Goal: Task Accomplishment & Management: Use online tool/utility

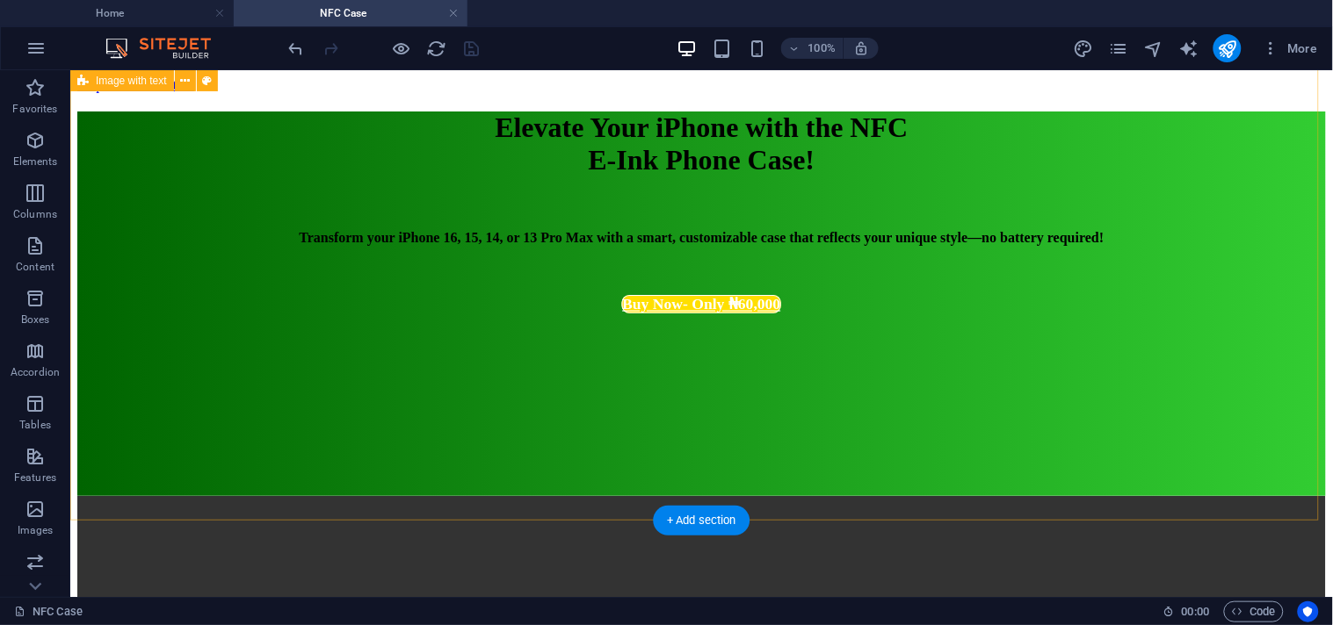
scroll to position [2244, 0]
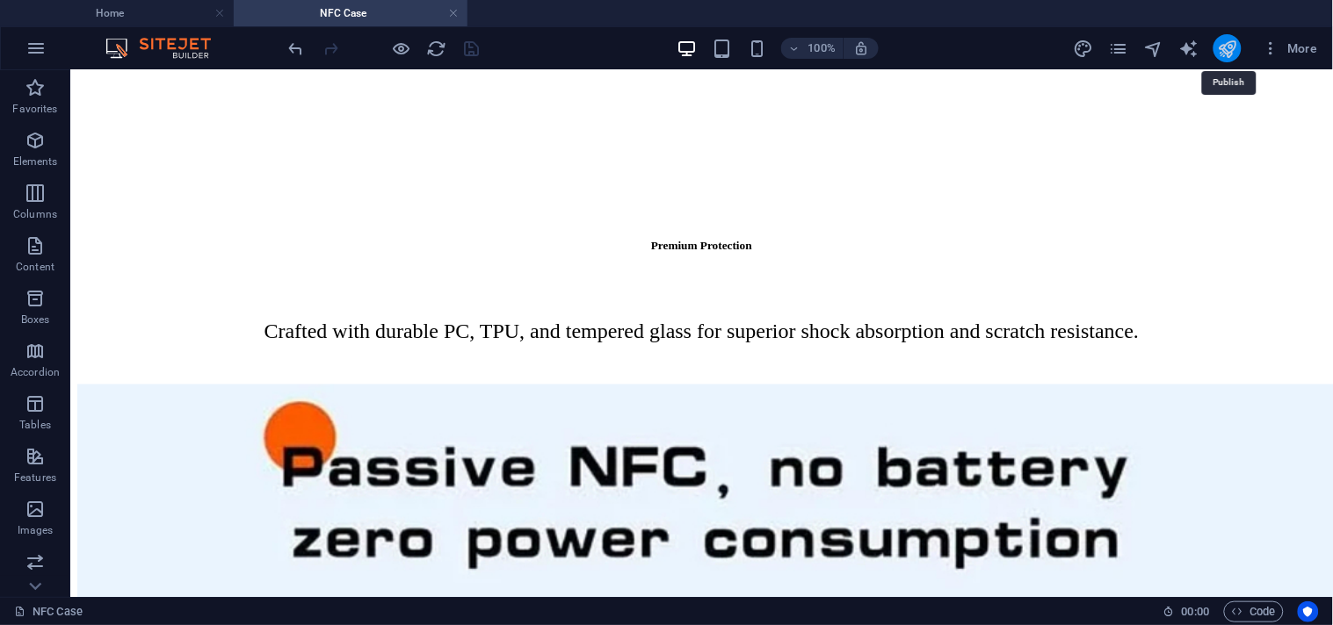
click at [1222, 47] on icon "publish" at bounding box center [1227, 49] width 20 height 20
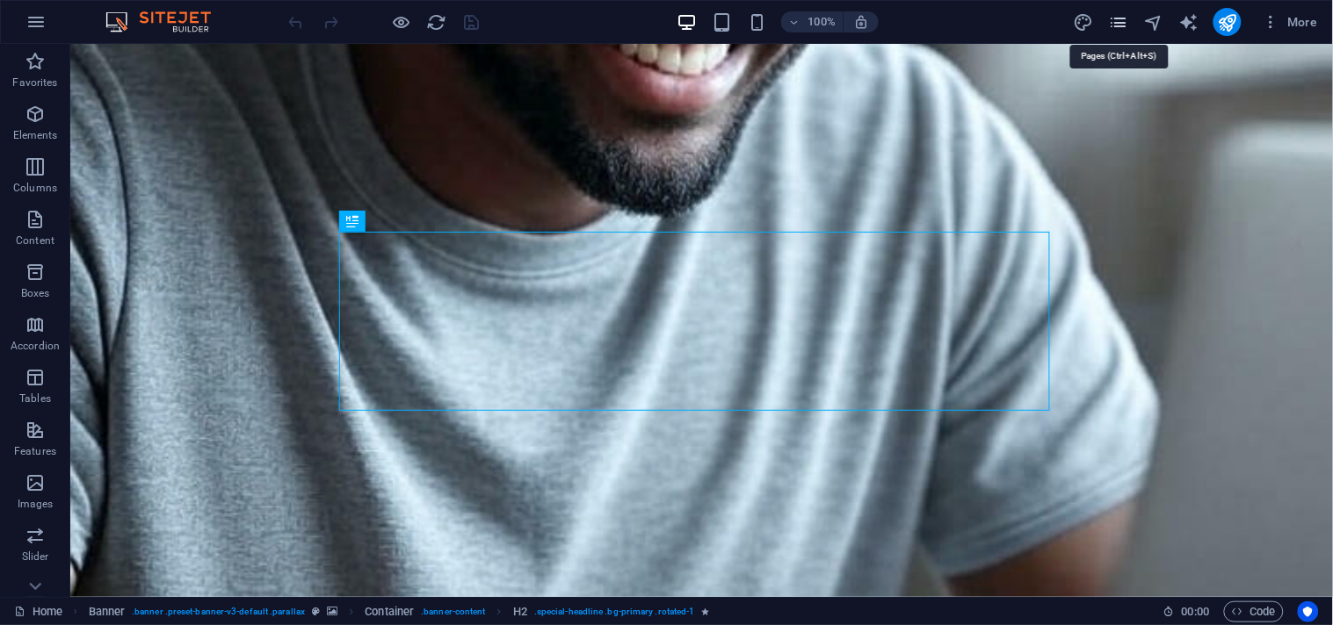
click at [1123, 18] on icon "pages" at bounding box center [1118, 22] width 20 height 20
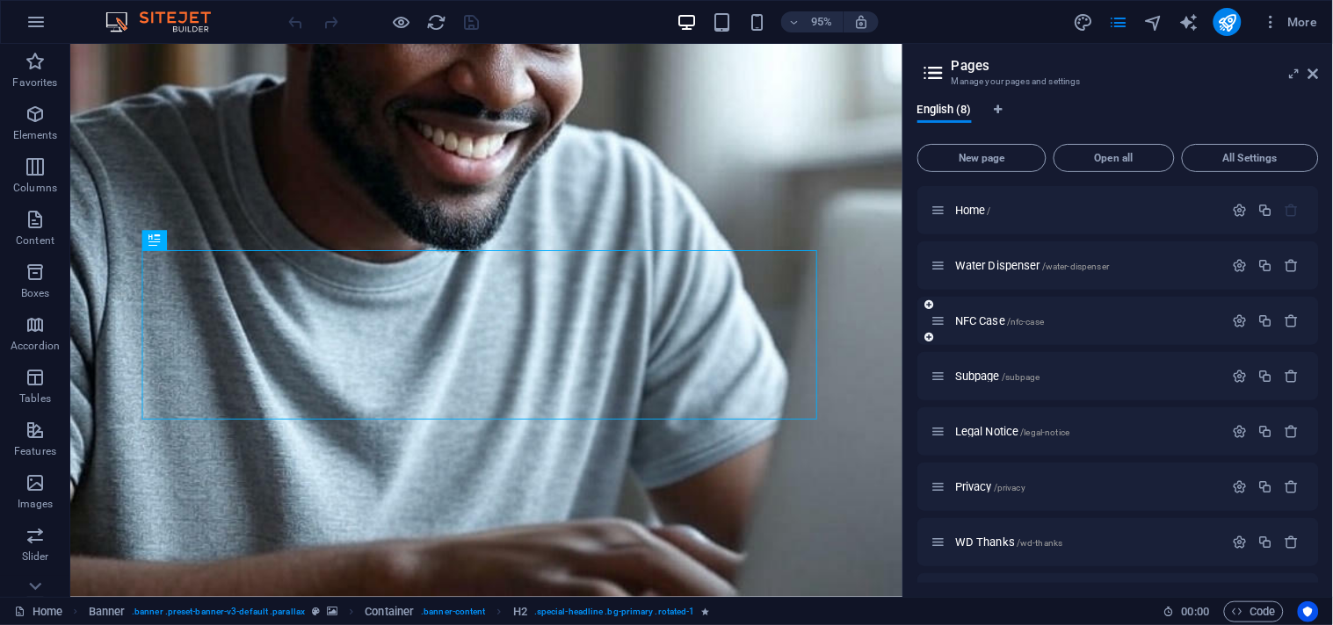
click at [1008, 336] on div "NFC Case /nfc-case" at bounding box center [1117, 321] width 401 height 48
click at [990, 323] on span "NFC Case /nfc-case" at bounding box center [999, 320] width 89 height 13
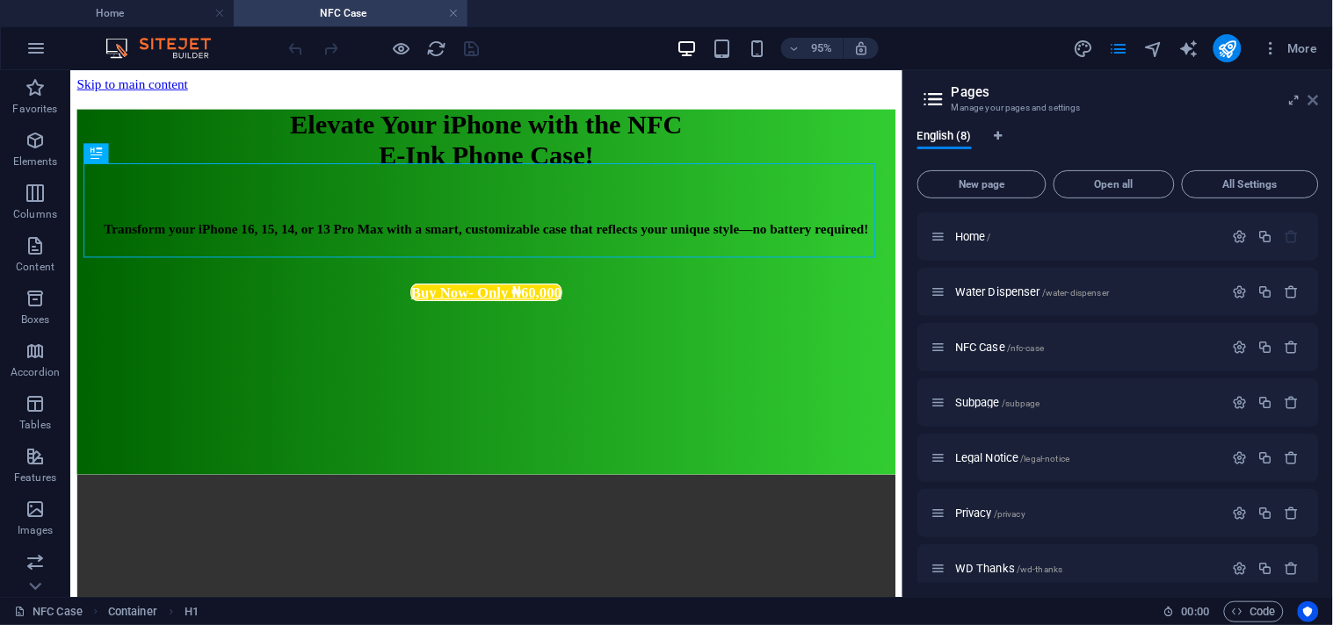
click at [1314, 99] on icon at bounding box center [1313, 100] width 11 height 14
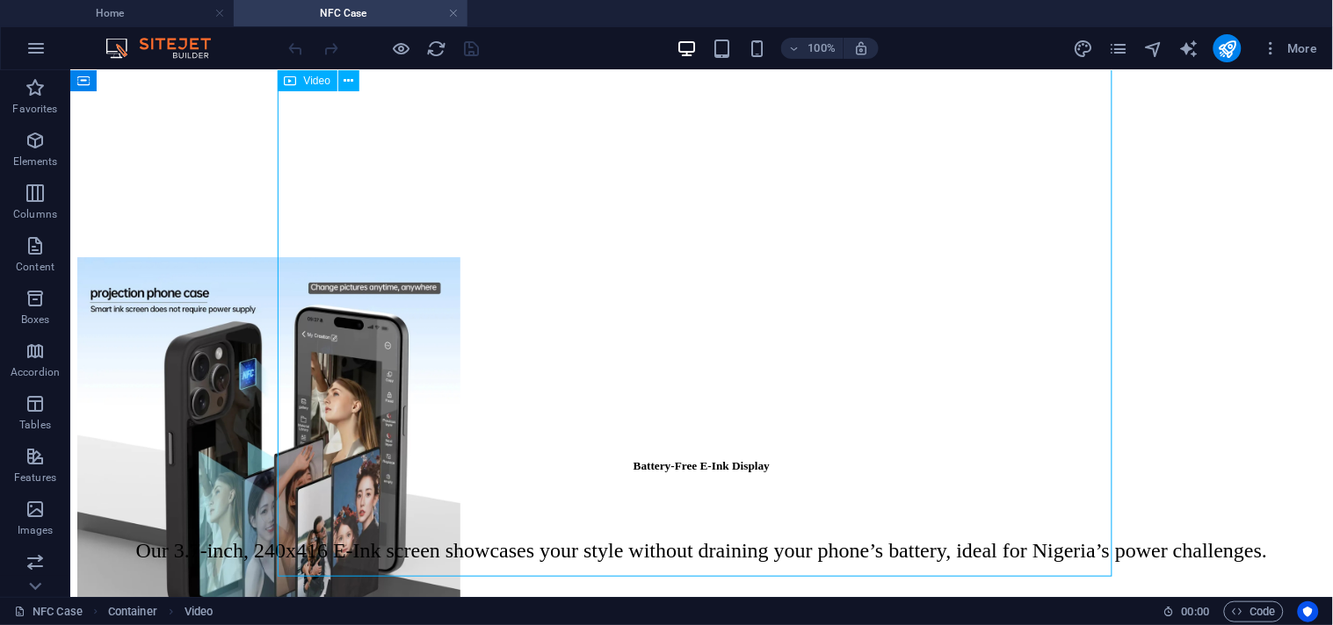
scroll to position [1448, 0]
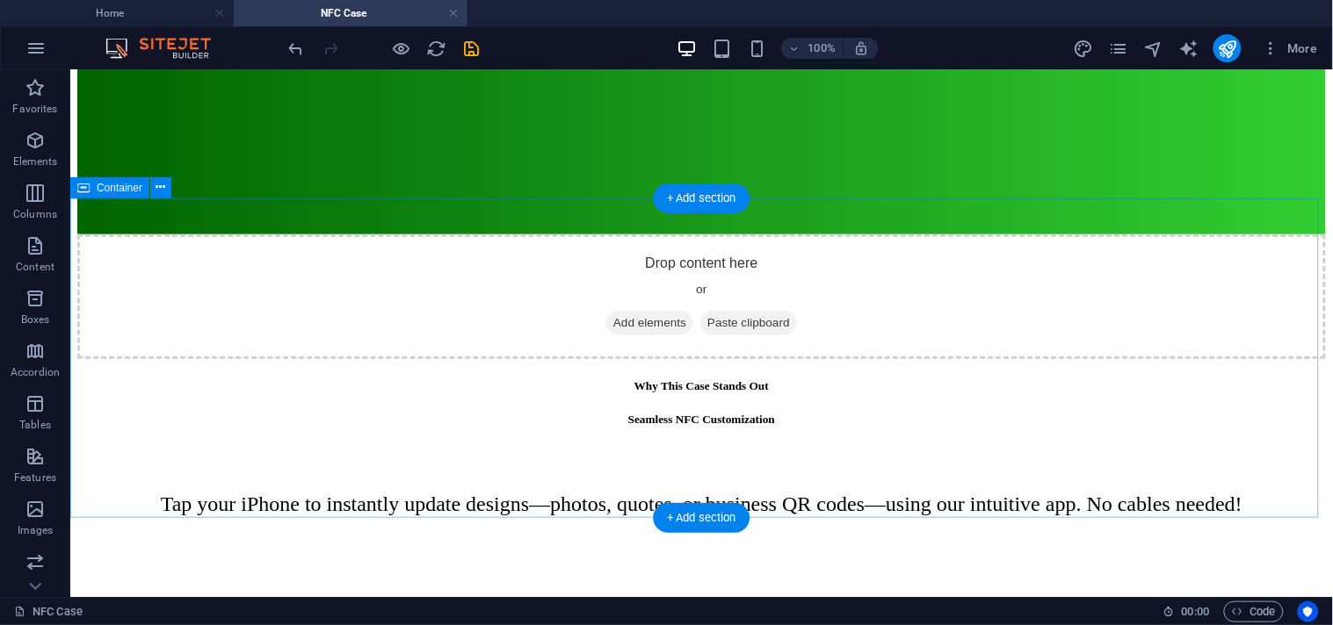
scroll to position [265, 0]
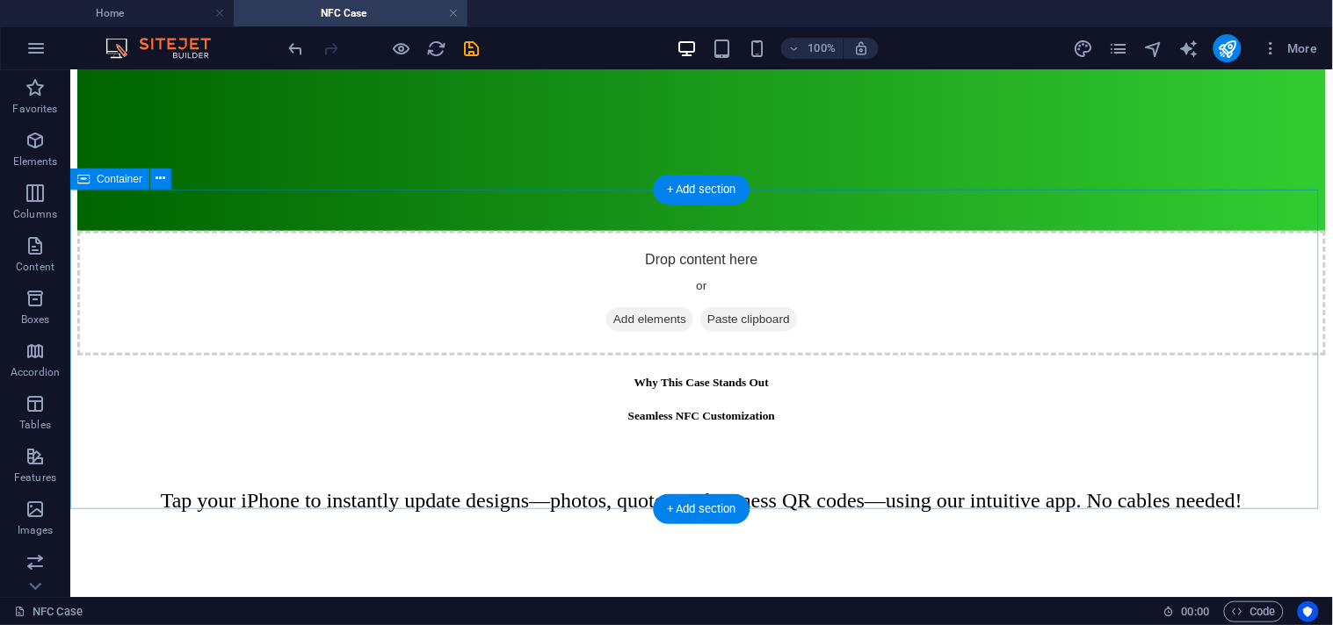
click at [705, 335] on div "Drop content here or Add elements Paste clipboard" at bounding box center [700, 292] width 1248 height 125
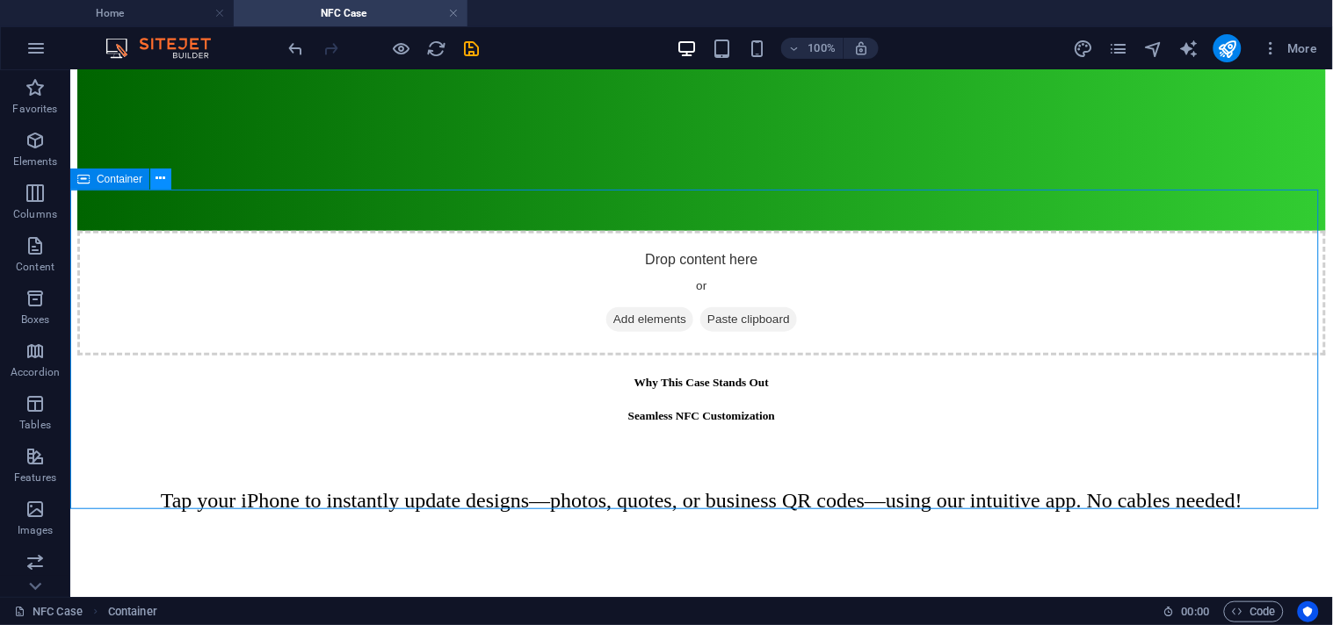
click at [161, 178] on icon at bounding box center [161, 179] width 10 height 18
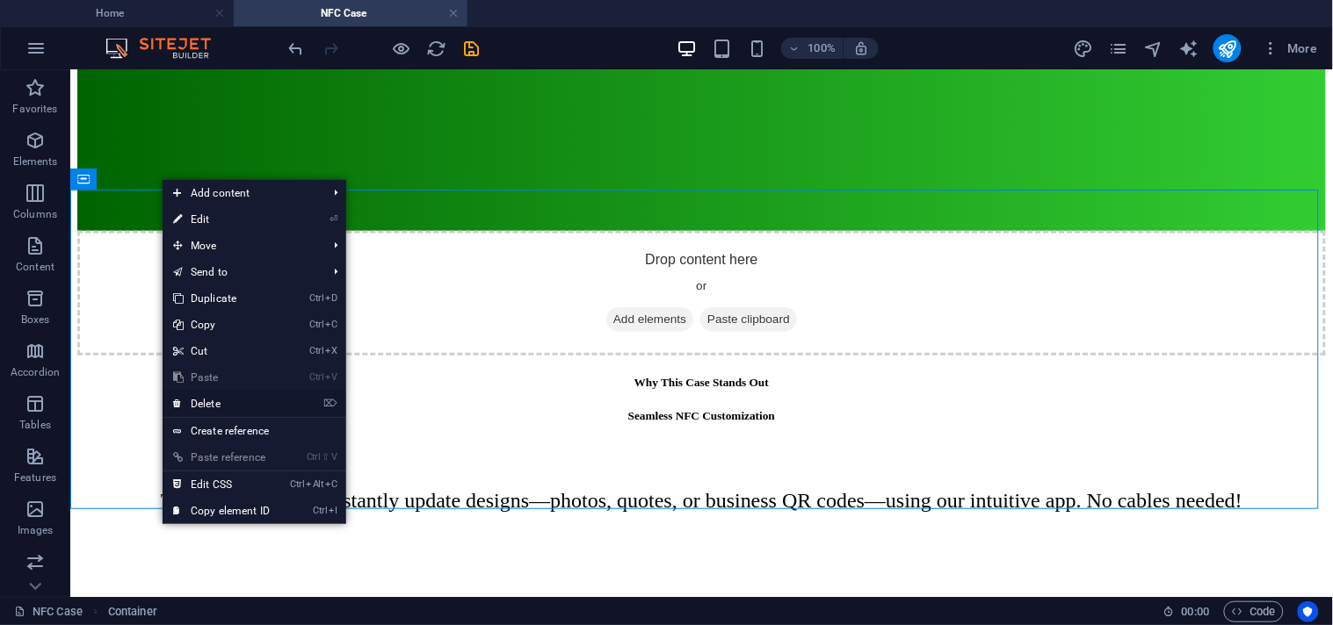
click at [222, 405] on link "⌦ Delete" at bounding box center [222, 404] width 118 height 26
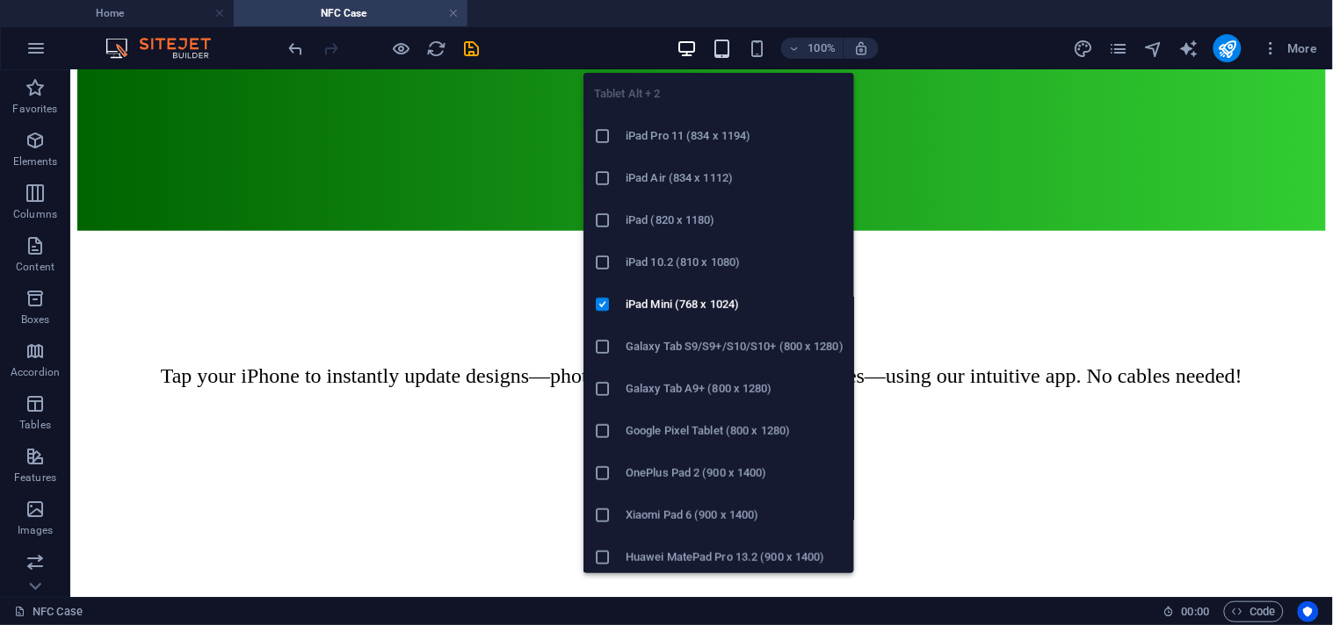
click at [723, 59] on div "Tablet Alt + 2 iPad Pro 11 (834 x 1194) iPad Air (834 x 1112) iPad (820 x 1180)…" at bounding box center [718, 316] width 271 height 515
click at [716, 40] on icon "button" at bounding box center [722, 49] width 20 height 20
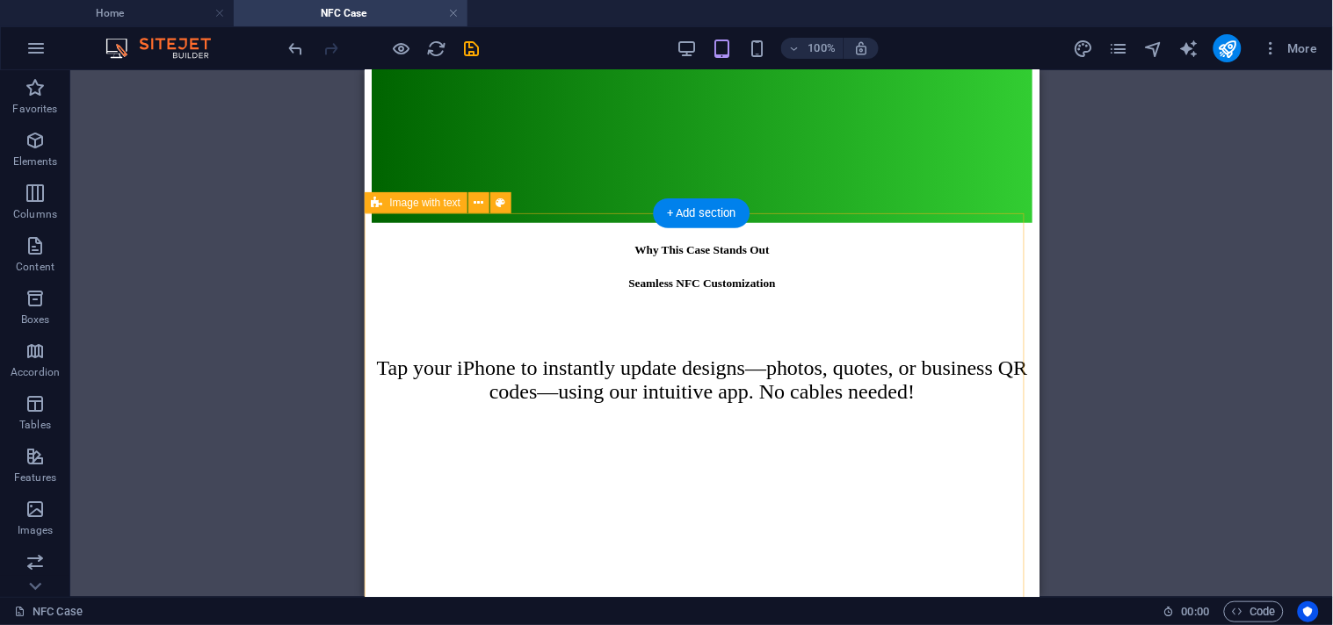
click at [518, 276] on div "Seamless NFC Customization Tap your iPhone to instantly update designs—photos, …" at bounding box center [701, 578] width 661 height 605
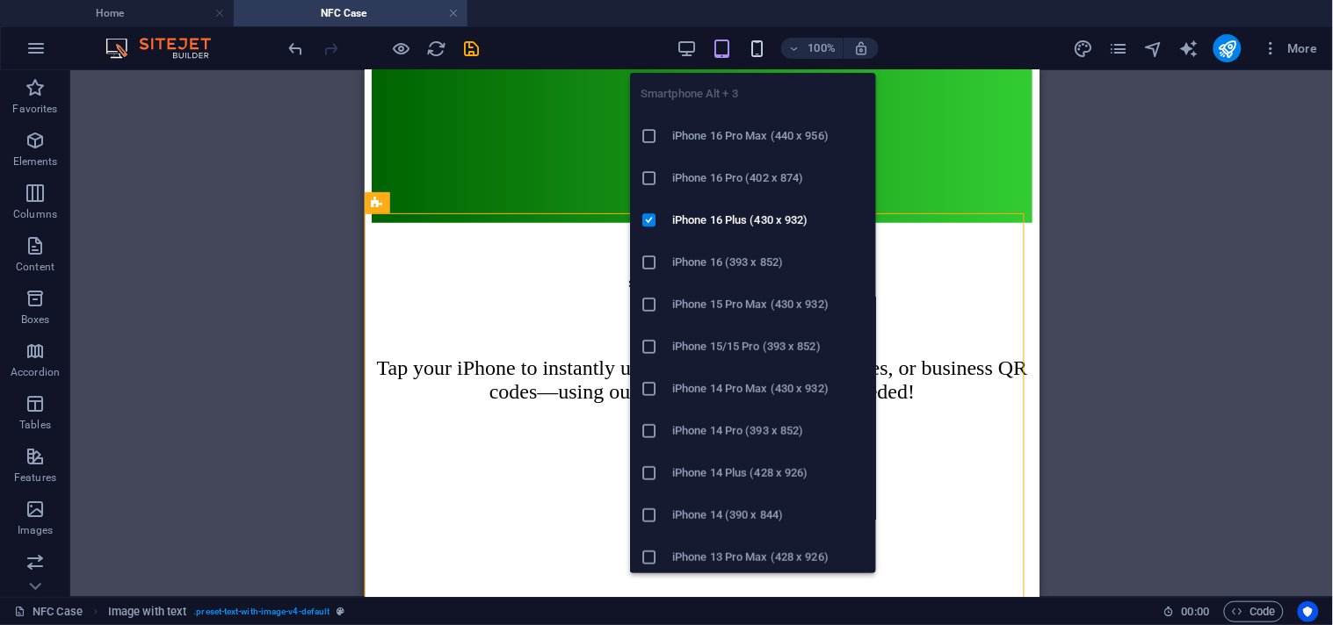
click at [751, 41] on icon "button" at bounding box center [757, 49] width 20 height 20
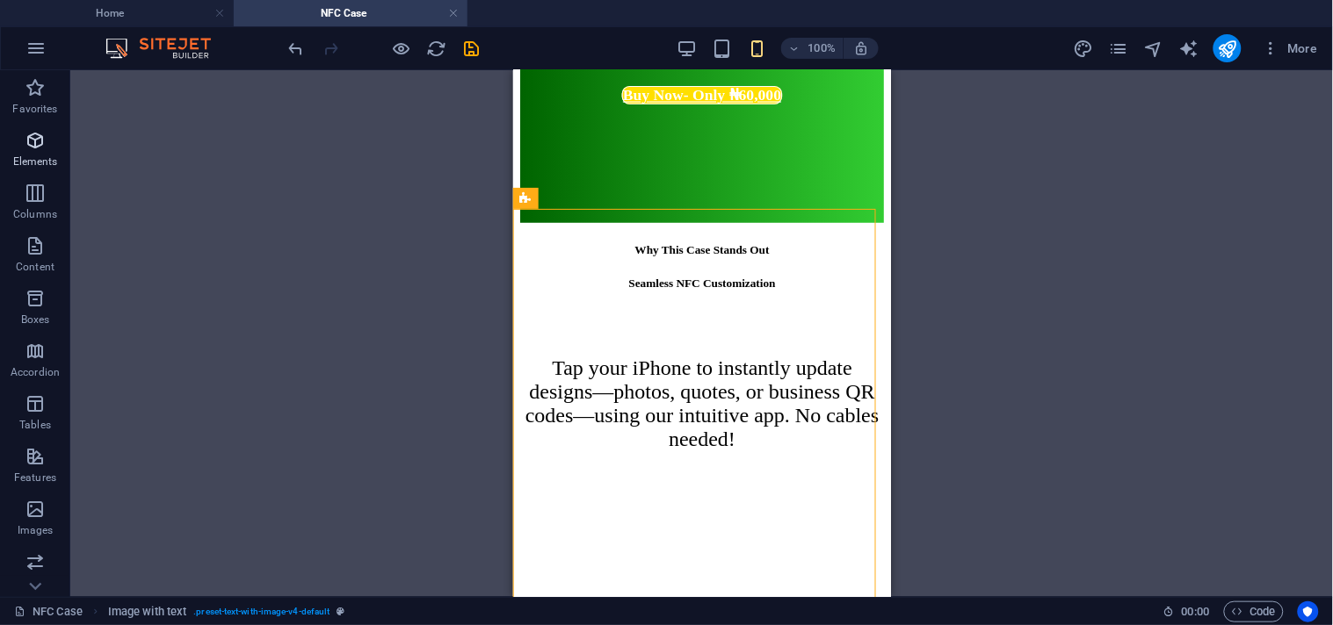
click at [33, 151] on icon "button" at bounding box center [35, 140] width 21 height 21
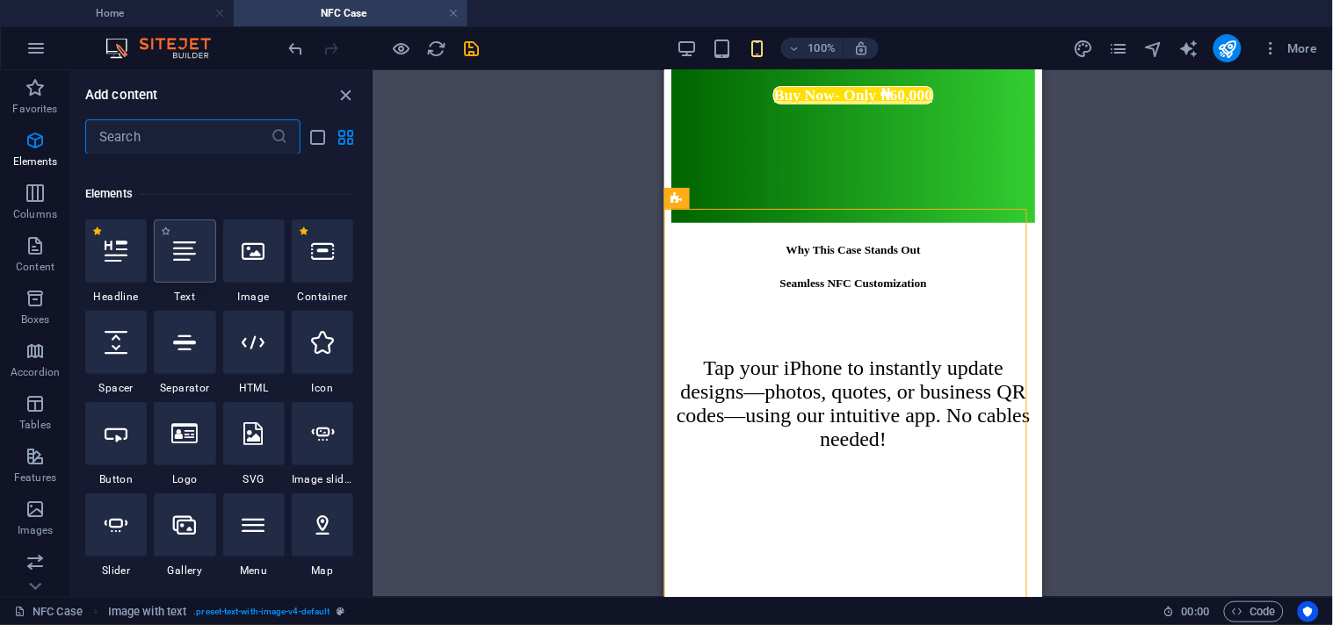
scroll to position [187, 0]
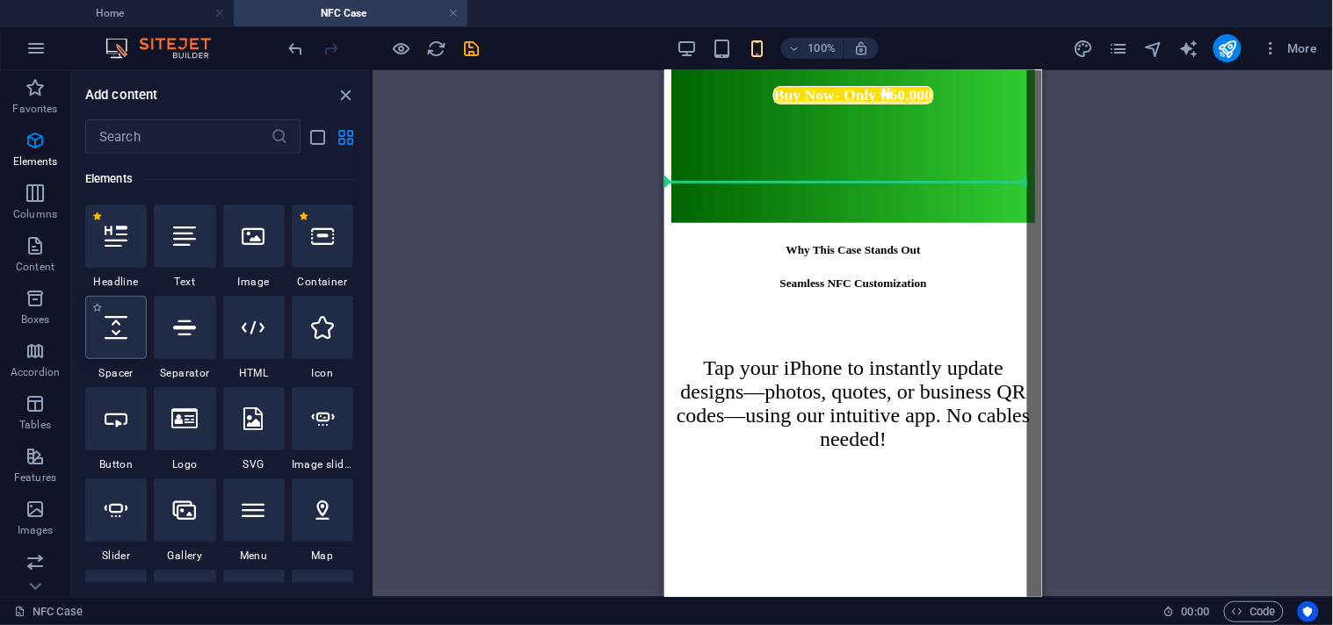
select select "px"
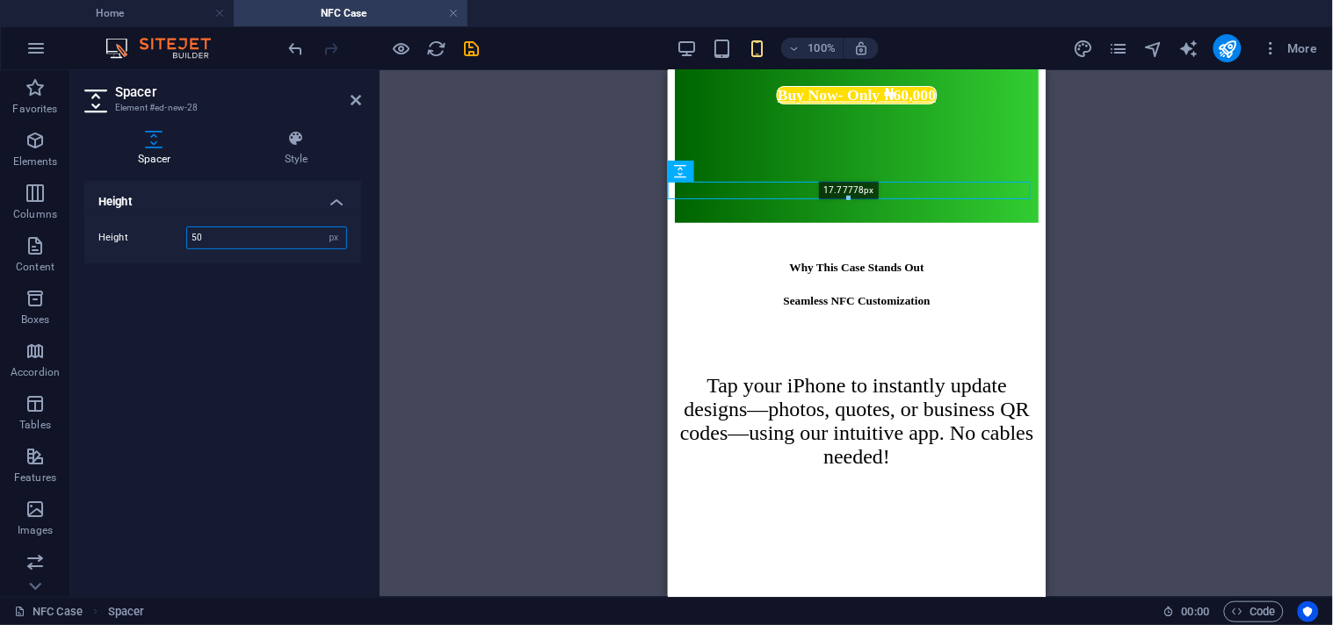
drag, startPoint x: 842, startPoint y: 223, endPoint x: 173, endPoint y: 119, distance: 676.6
click at [841, 189] on div "17.77778px" at bounding box center [849, 191] width 363 height 18
click at [601, 269] on div "H1 Container H4 Spacer Button Container Video Spacer Image with text Container …" at bounding box center [855, 333] width 953 height 527
click at [508, 308] on div "H1 Container H4 Spacer Button Container Video Spacer Image with text Container …" at bounding box center [855, 333] width 953 height 527
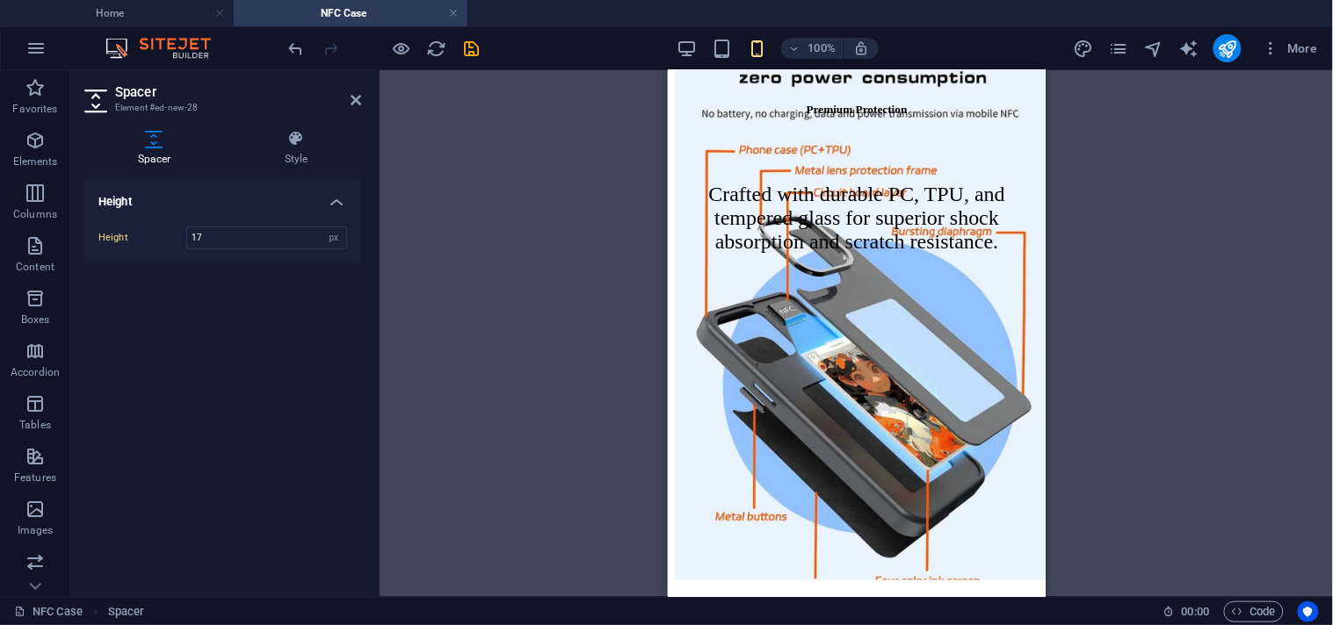
scroll to position [1442, 0]
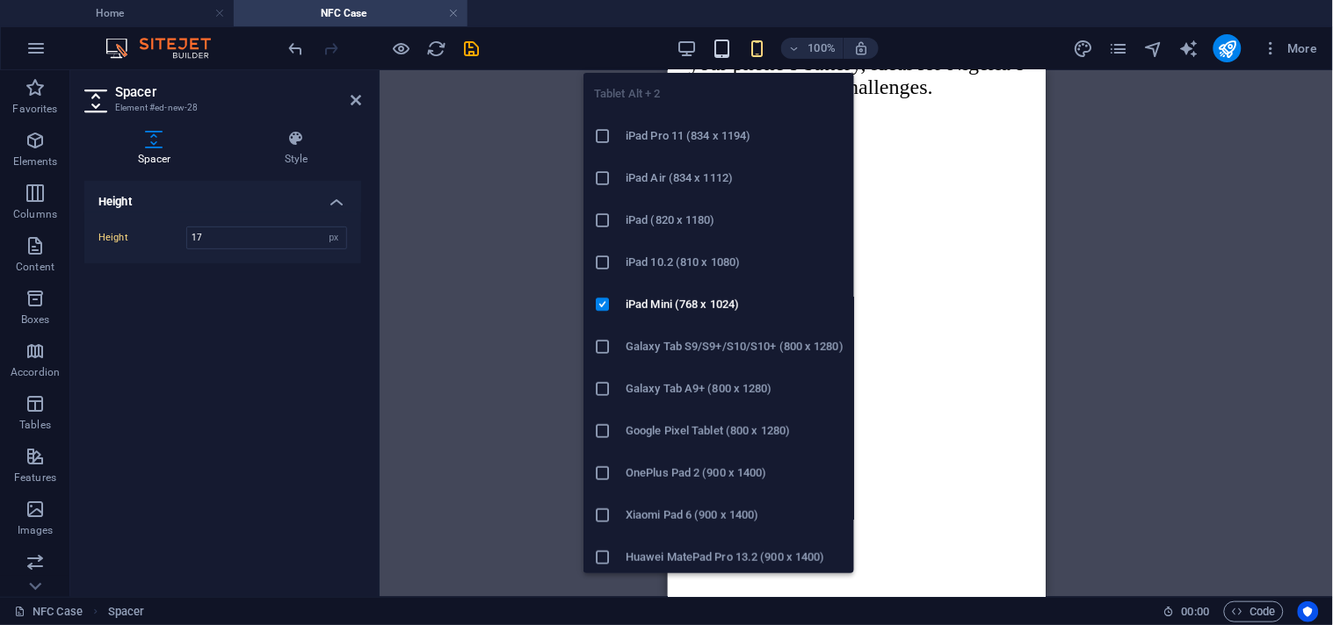
click at [720, 42] on icon "button" at bounding box center [722, 49] width 20 height 20
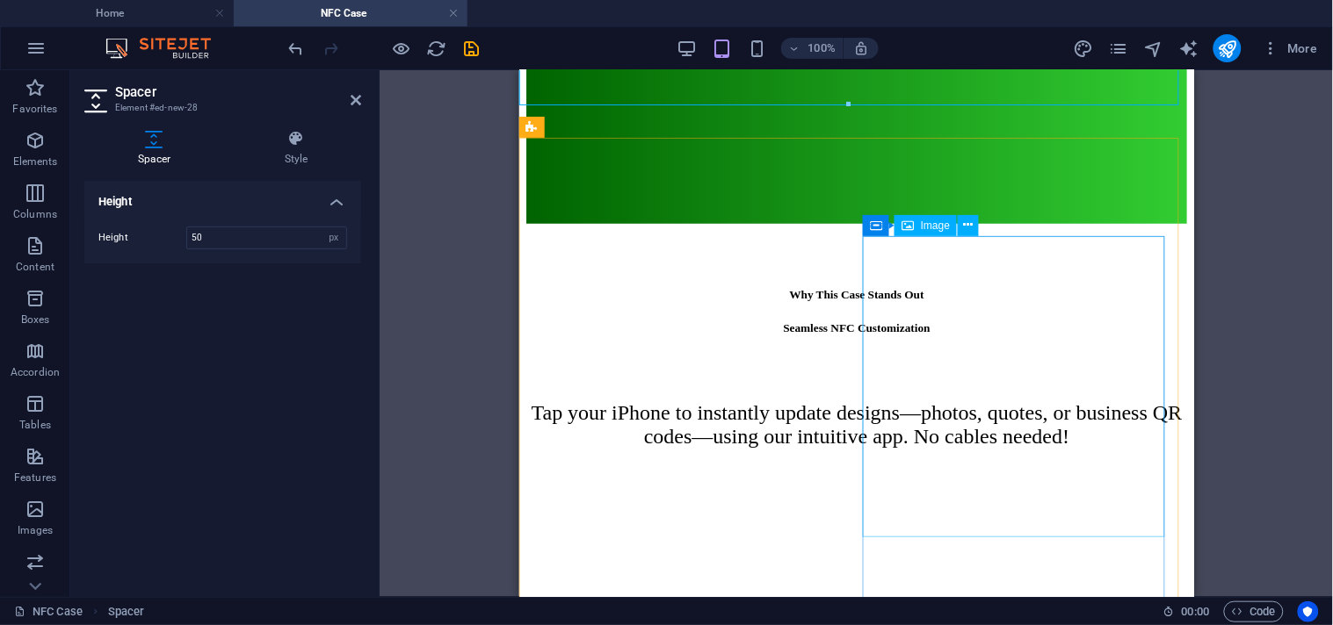
scroll to position [218, 0]
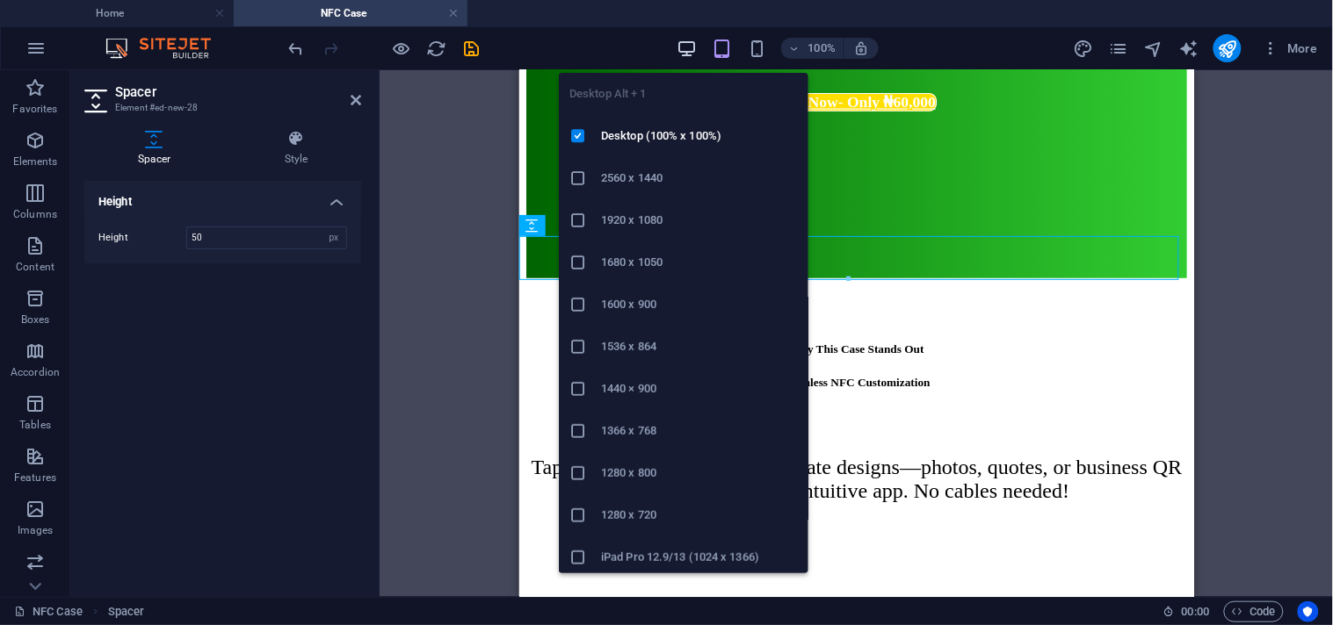
click at [690, 53] on icon "button" at bounding box center [686, 49] width 20 height 20
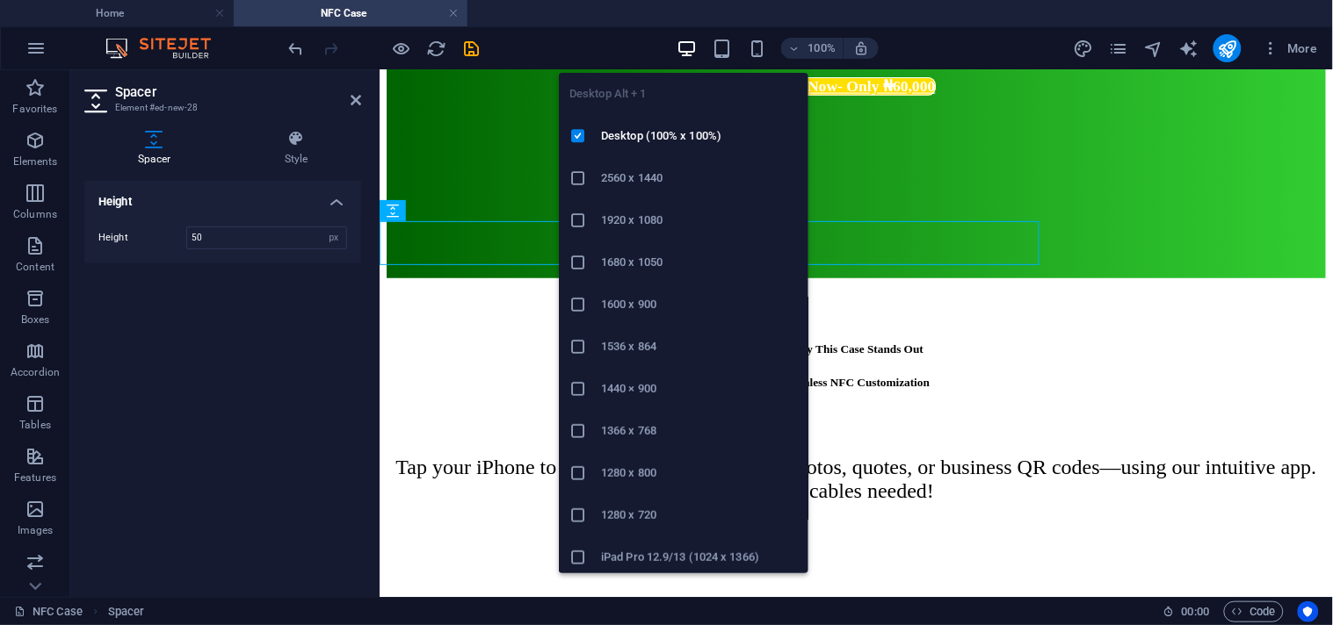
scroll to position [233, 0]
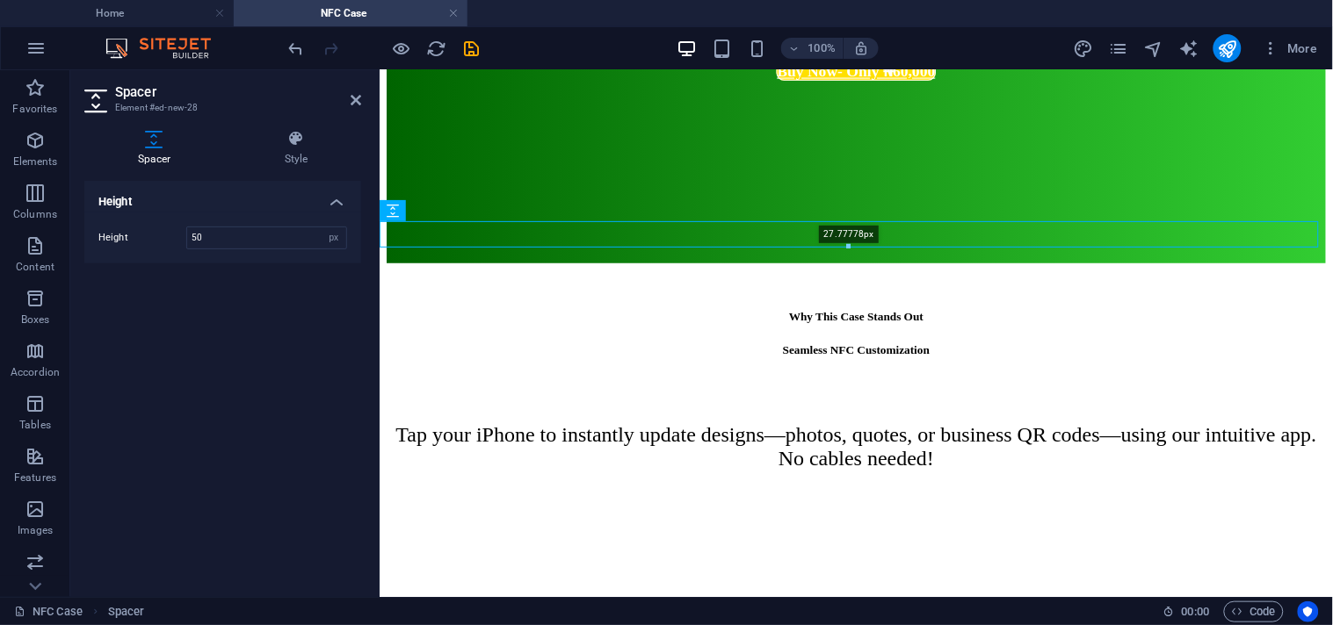
drag, startPoint x: 847, startPoint y: 267, endPoint x: 854, endPoint y: 255, distance: 14.2
click at [854, 250] on div at bounding box center [848, 247] width 937 height 6
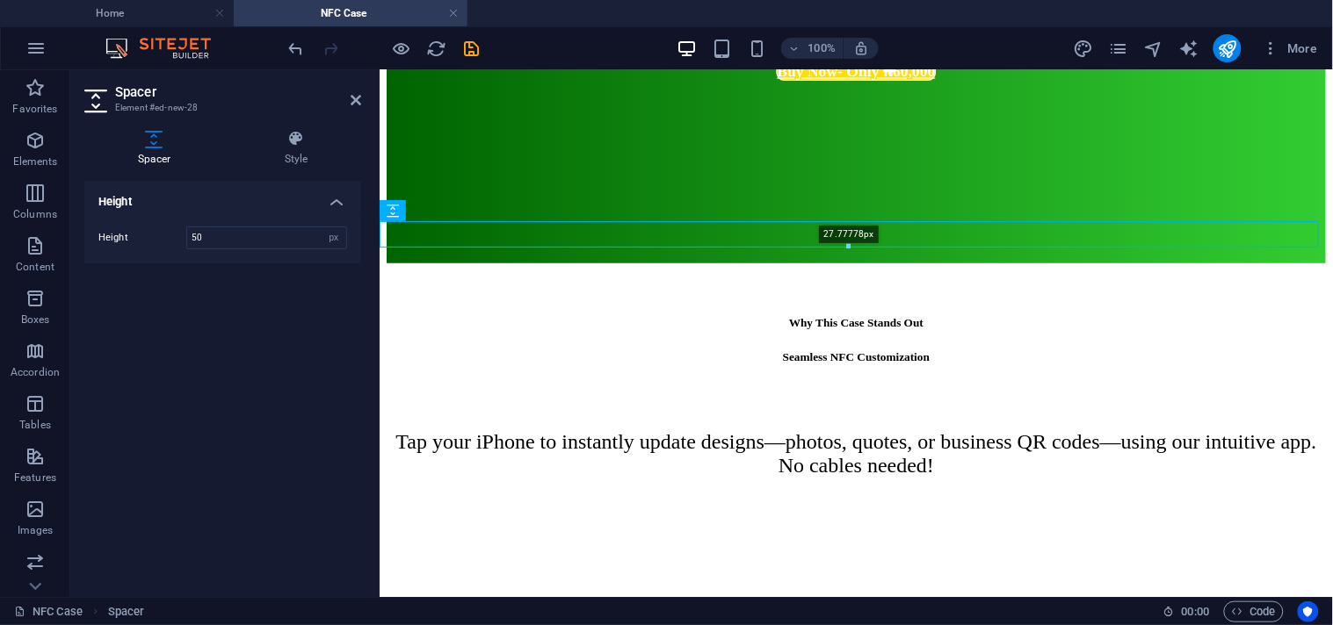
type input "37"
click at [468, 49] on icon "save" at bounding box center [472, 49] width 20 height 20
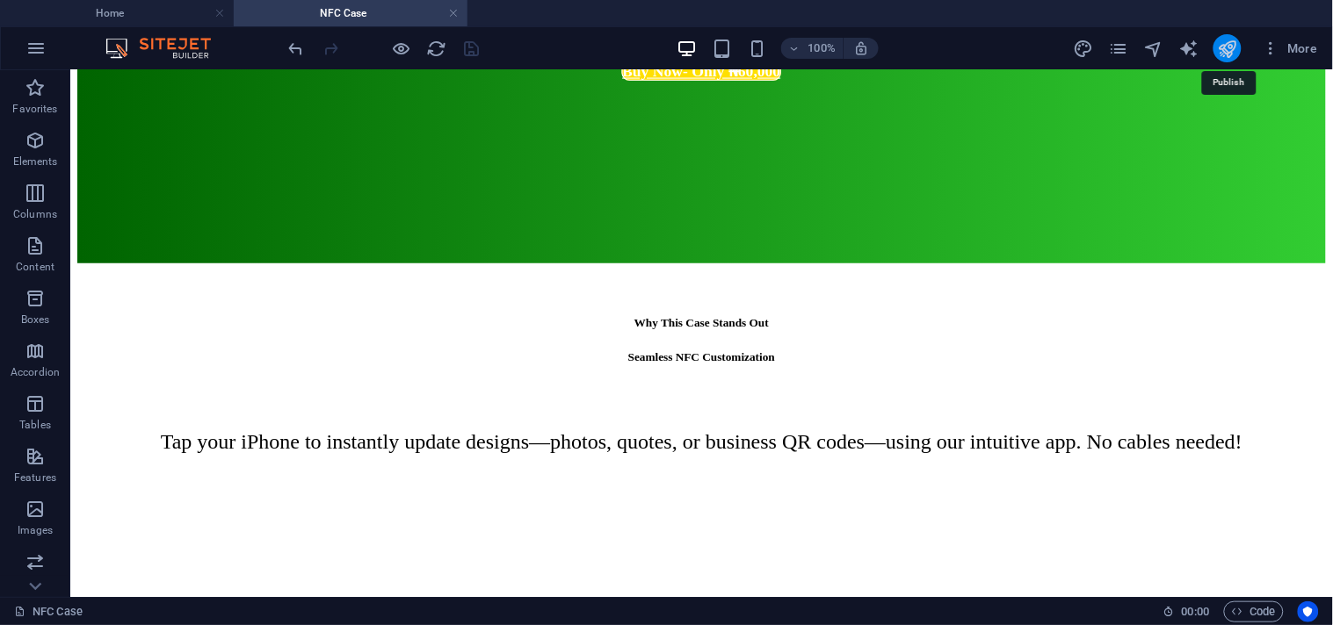
click at [1227, 48] on icon "publish" at bounding box center [1227, 49] width 20 height 20
